Goal: Register for event/course

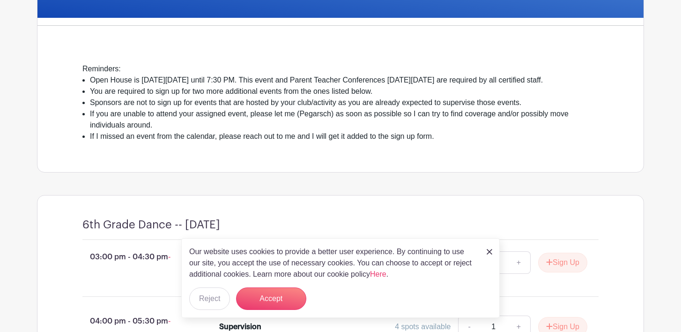
scroll to position [221, 0]
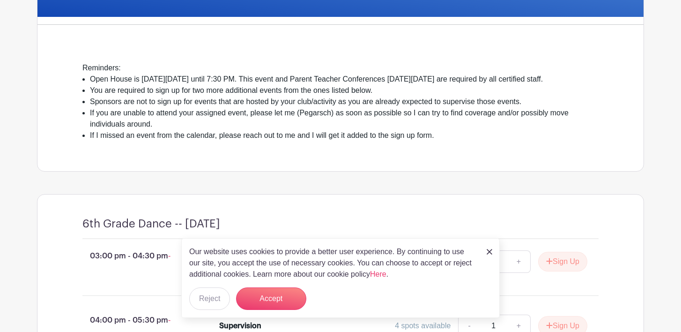
click at [487, 251] on img at bounding box center [490, 252] width 6 height 6
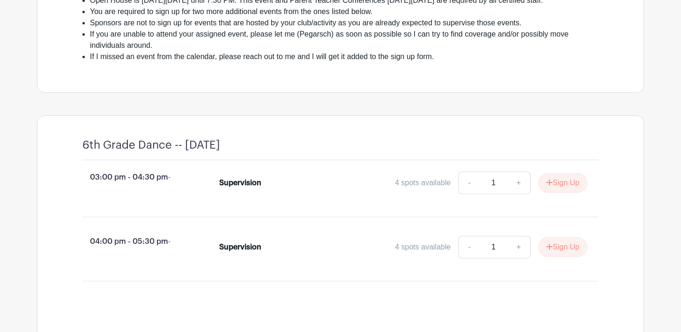
scroll to position [305, 0]
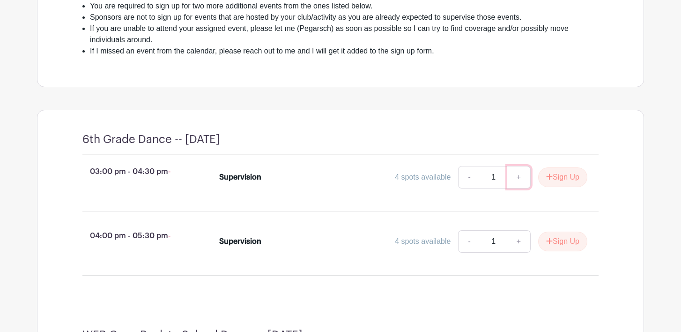
click at [515, 187] on link "+" at bounding box center [518, 177] width 23 height 22
type input "2"
click at [556, 187] on button "Sign Up" at bounding box center [562, 177] width 49 height 20
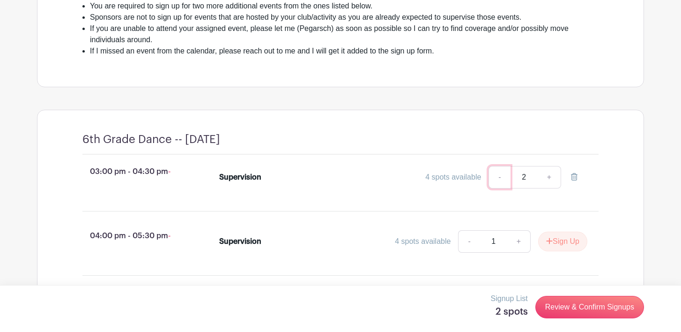
click at [499, 188] on link "-" at bounding box center [500, 177] width 22 height 22
type input "1"
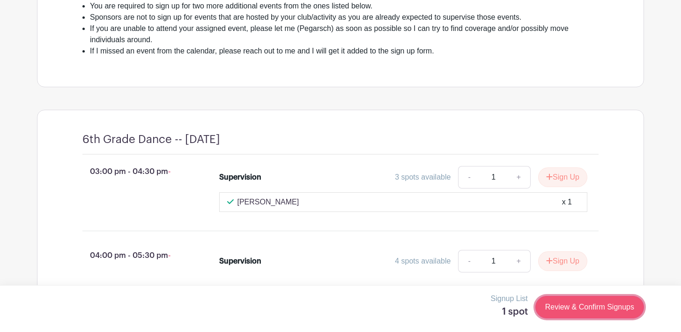
click at [574, 307] on link "Review & Confirm Signups" at bounding box center [590, 307] width 109 height 22
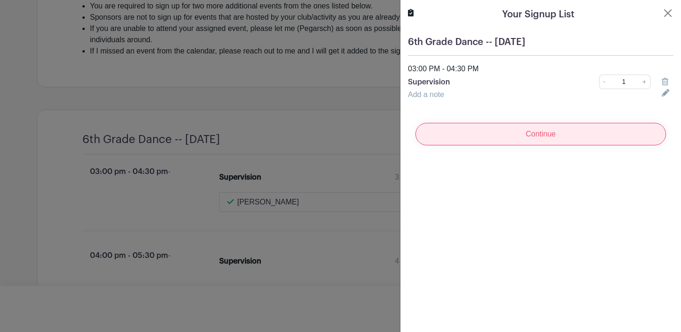
click at [511, 134] on input "Continue" at bounding box center [541, 134] width 251 height 22
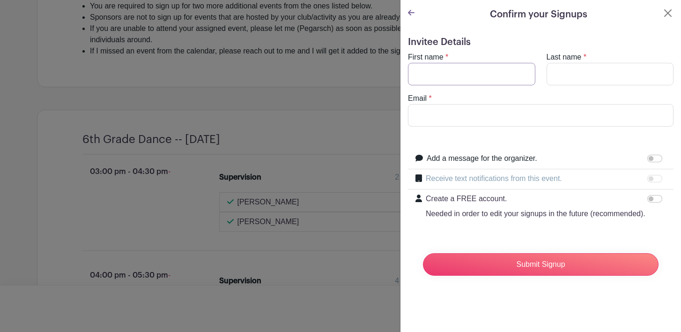
click at [485, 73] on input "First name" at bounding box center [471, 74] width 127 height 22
type input "[PERSON_NAME]"
type input "Brown"
type input "[EMAIL_ADDRESS][DOMAIN_NAME]"
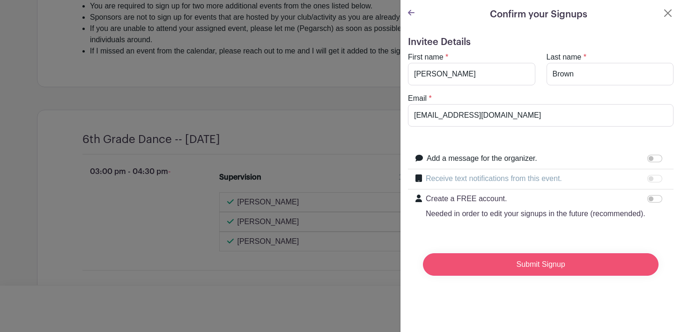
click at [490, 269] on input "Submit Signup" at bounding box center [541, 264] width 236 height 22
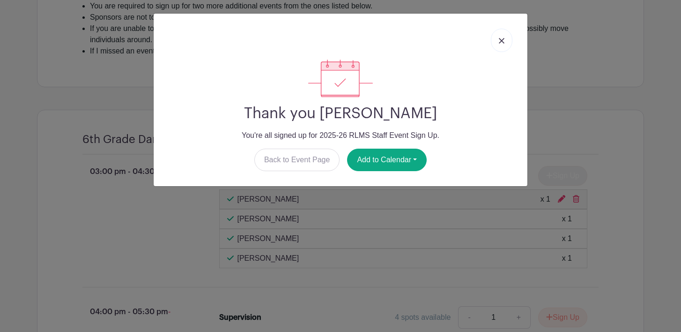
click at [500, 42] on img at bounding box center [502, 41] width 6 height 6
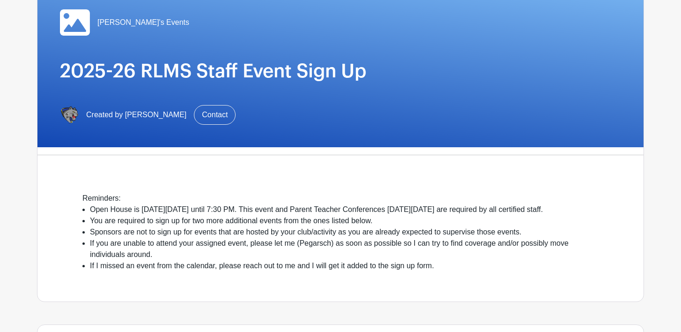
scroll to position [90, 0]
